Goal: Check status

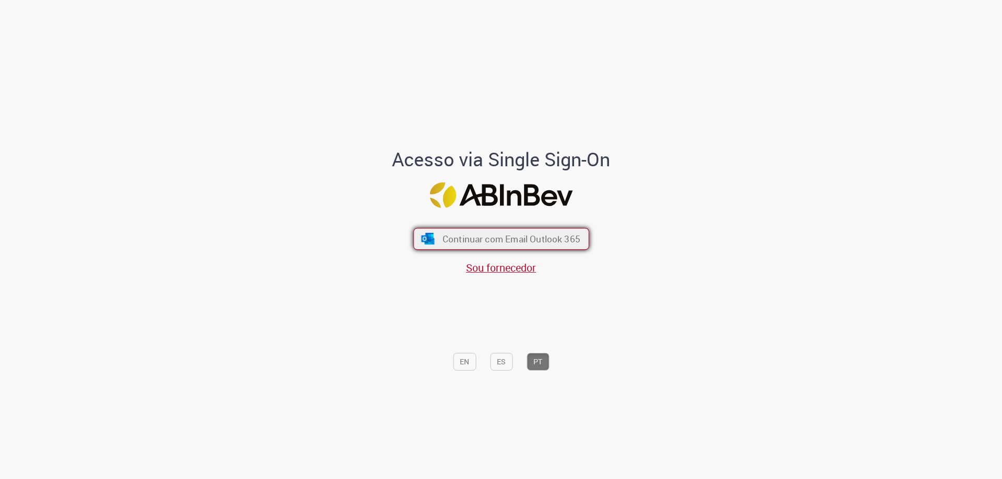
click at [466, 237] on span "Continuar com Email Outlook 365" at bounding box center [511, 239] width 138 height 12
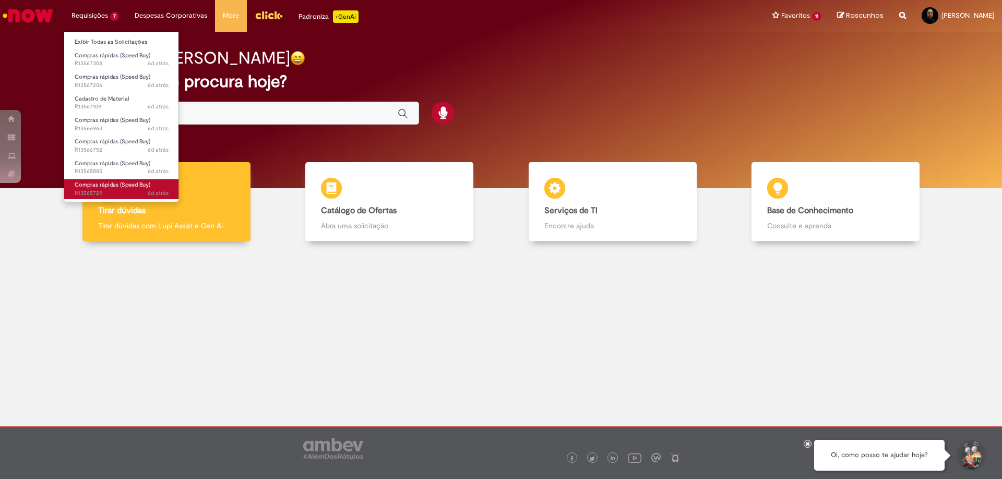
click at [140, 188] on span "Compras rápidas (Speed Buy)" at bounding box center [113, 185] width 76 height 8
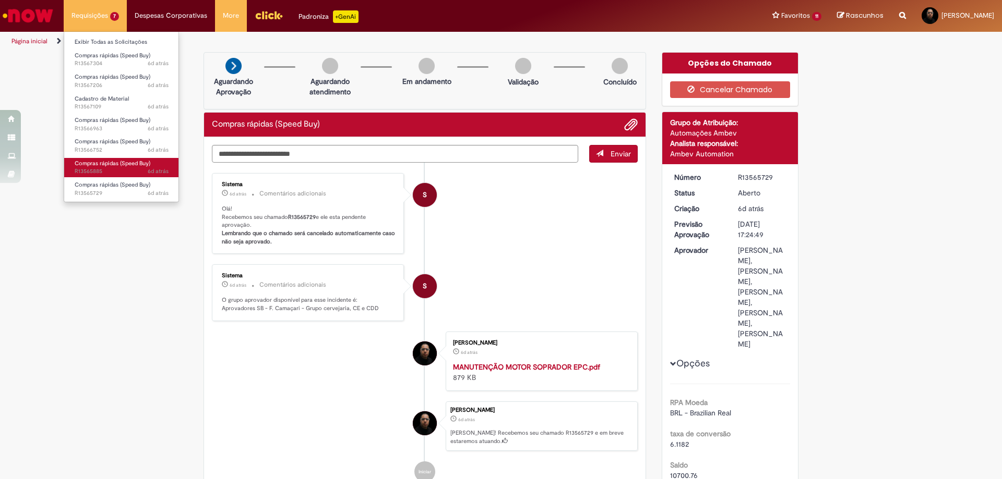
click at [117, 165] on span "Compras rápidas (Speed Buy)" at bounding box center [113, 164] width 76 height 8
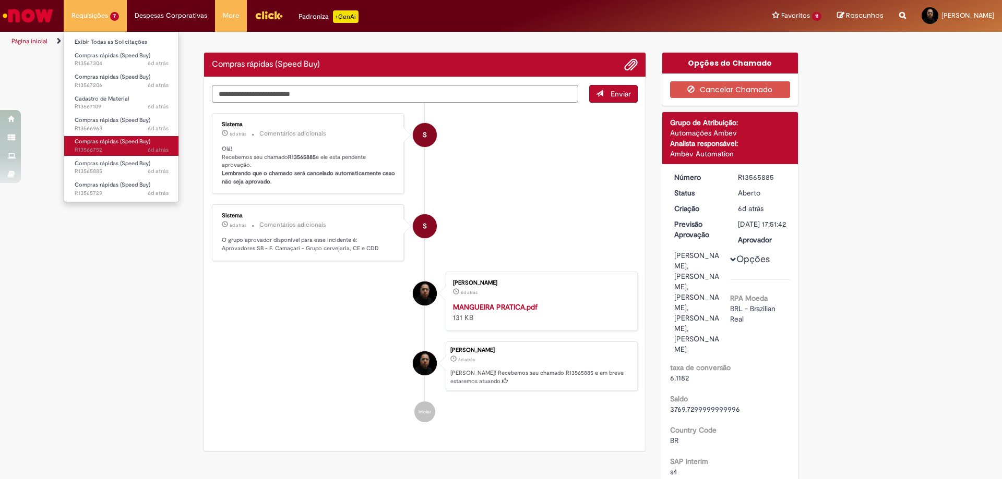
click at [108, 147] on span "6d atrás 6 dias atrás R13566752" at bounding box center [122, 150] width 94 height 8
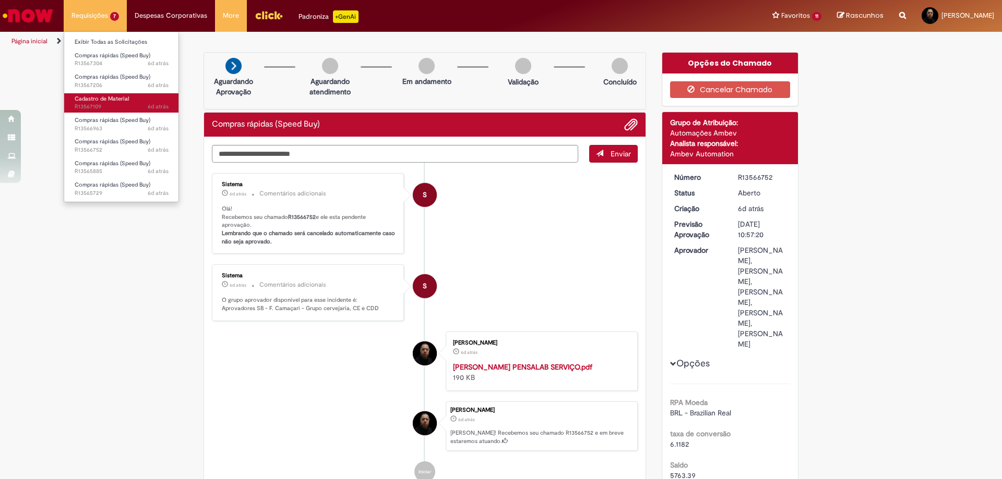
click at [136, 105] on span "6d atrás 6 dias atrás R13567109" at bounding box center [122, 107] width 94 height 8
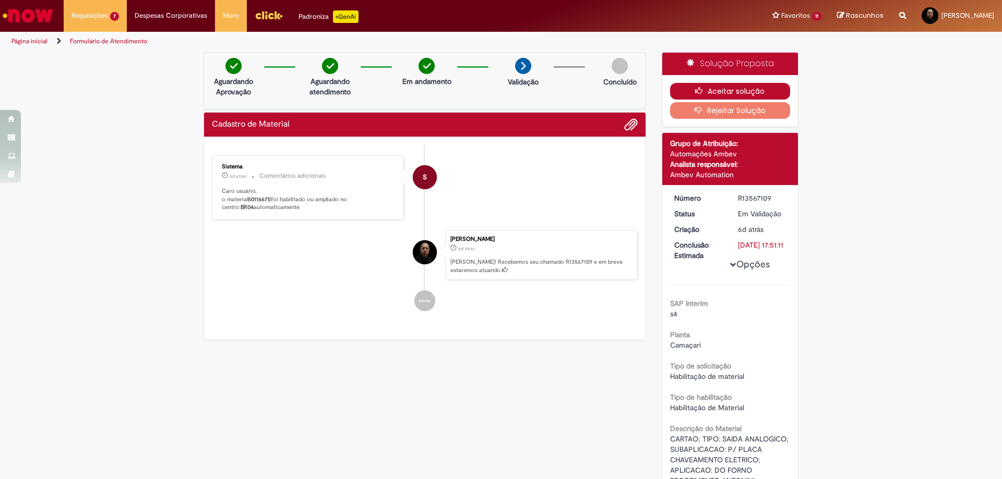
click at [721, 89] on button "Aceitar solução" at bounding box center [730, 91] width 120 height 17
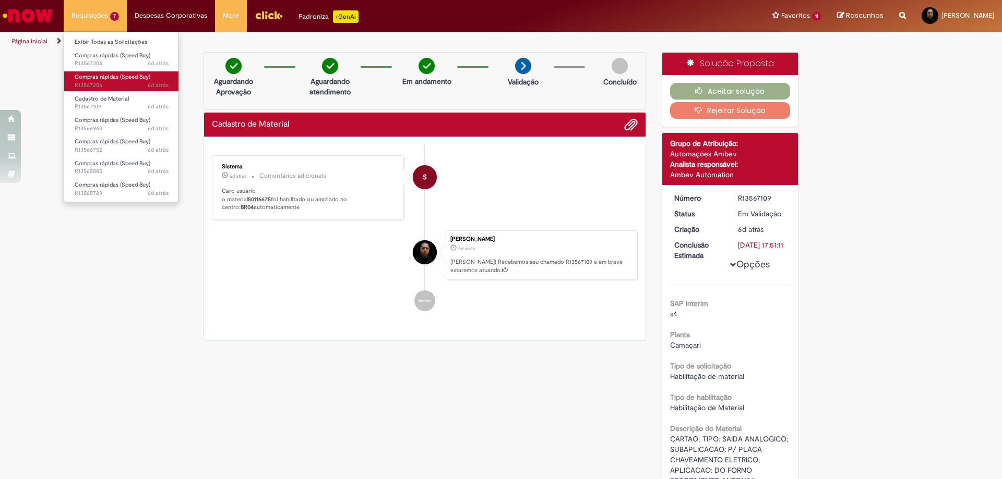
click at [113, 75] on span "Compras rápidas (Speed Buy)" at bounding box center [113, 77] width 76 height 8
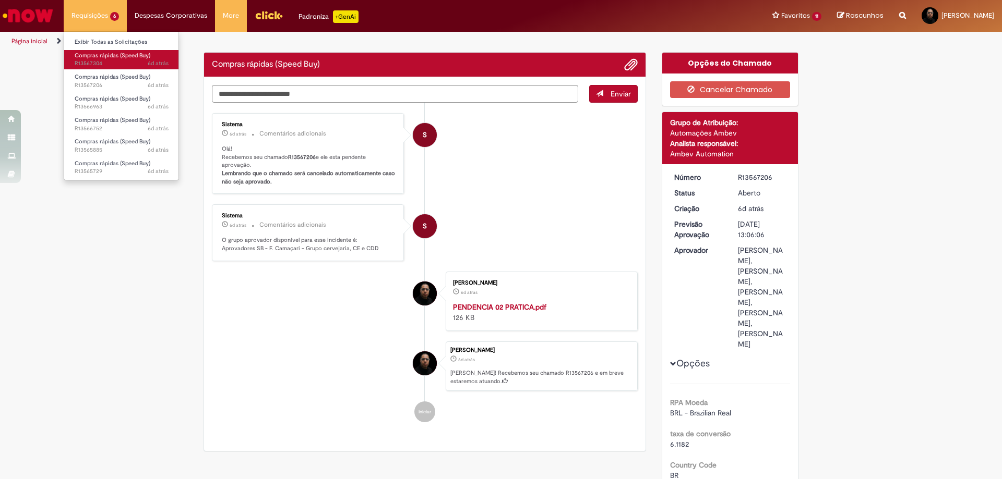
click at [107, 55] on span "Compras rápidas (Speed Buy)" at bounding box center [113, 56] width 76 height 8
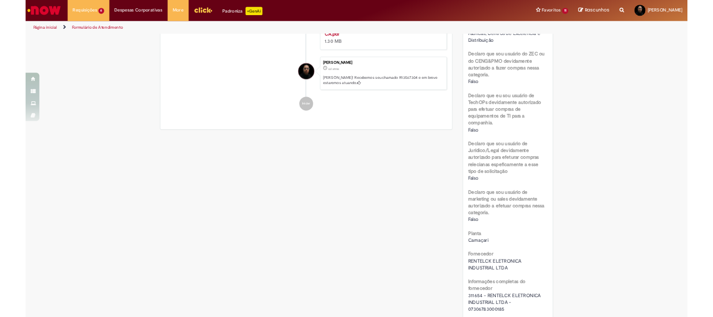
scroll to position [634, 0]
